Goal: Task Accomplishment & Management: Manage account settings

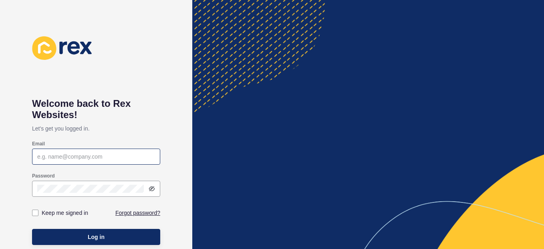
click at [126, 162] on div at bounding box center [96, 156] width 128 height 16
click at [151, 187] on icon at bounding box center [152, 188] width 6 height 6
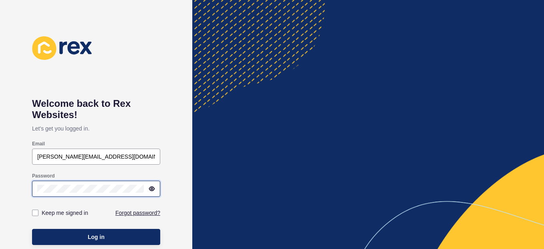
click at [32, 229] on button "Log in" at bounding box center [96, 237] width 128 height 16
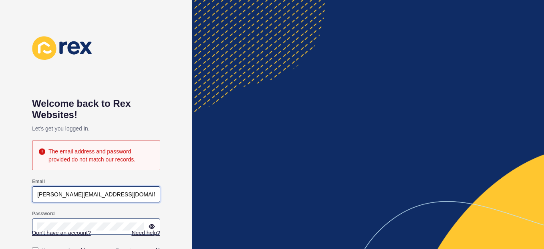
click at [89, 193] on input "[PERSON_NAME][EMAIL_ADDRESS][DOMAIN_NAME]" at bounding box center [96, 194] width 118 height 8
type input "[PERSON_NAME][EMAIL_ADDRESS][DOMAIN_NAME]"
click at [156, 118] on h1 "Welcome back to Rex Websites!" at bounding box center [96, 109] width 128 height 22
